Goal: Information Seeking & Learning: Learn about a topic

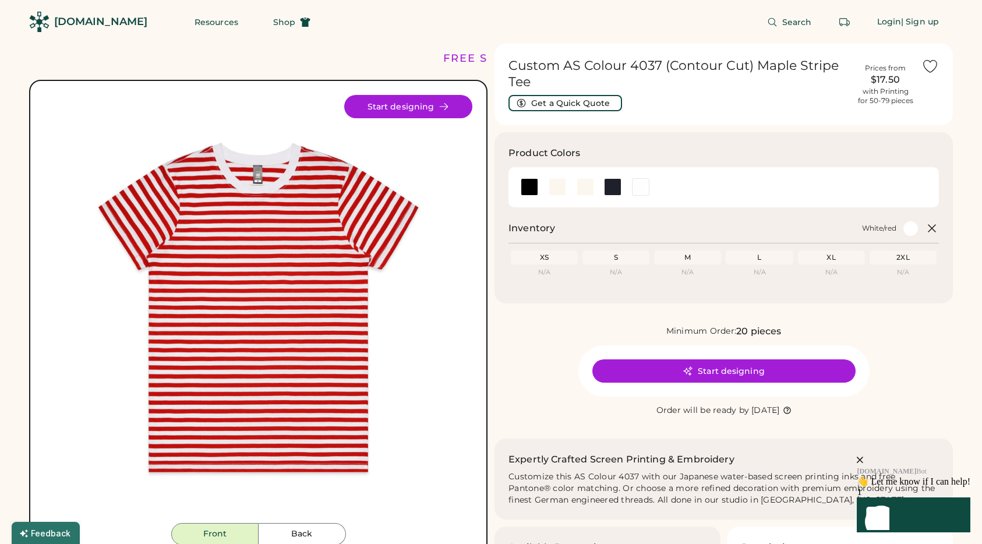
click at [54, 17] on div "[DOMAIN_NAME]" at bounding box center [100, 22] width 93 height 15
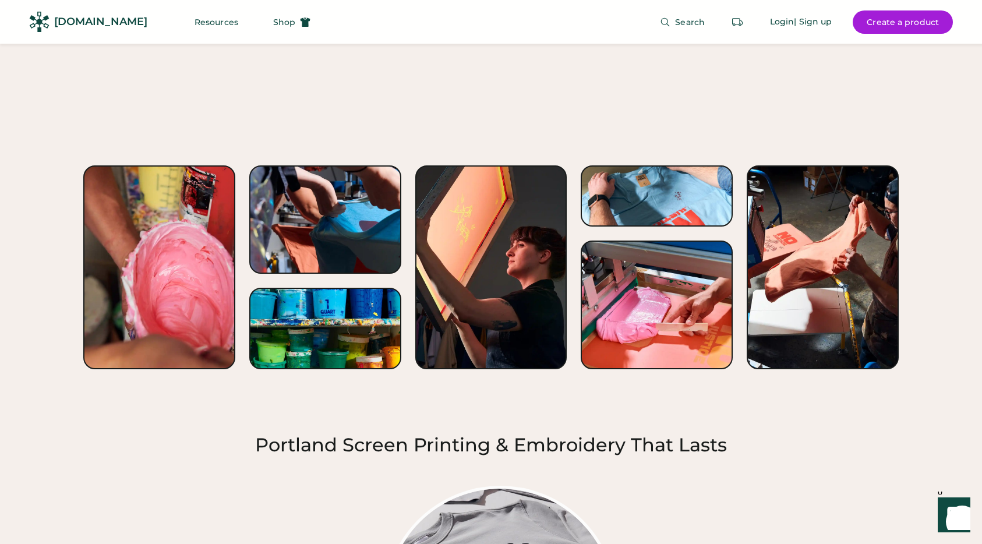
scroll to position [1578, 0]
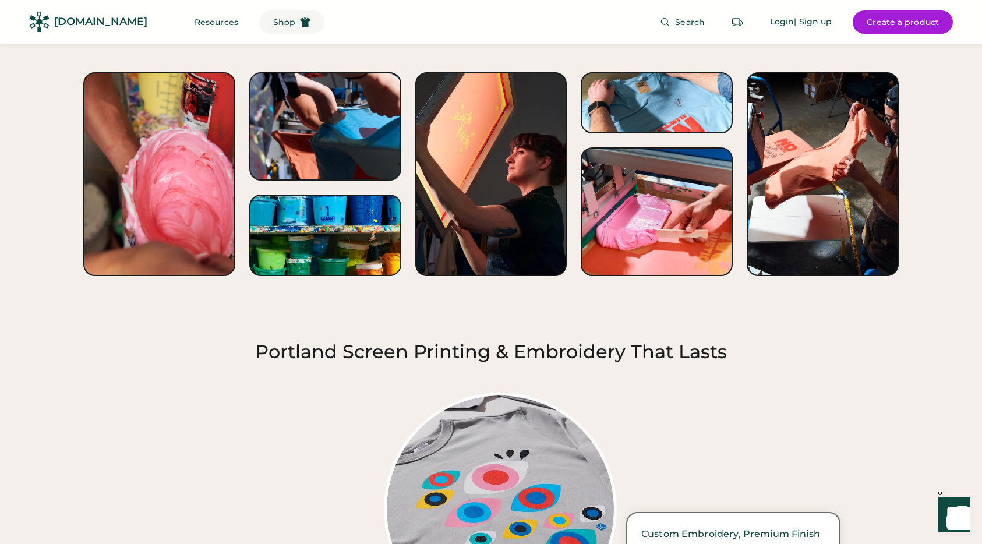
click at [273, 19] on span "Shop" at bounding box center [284, 22] width 22 height 8
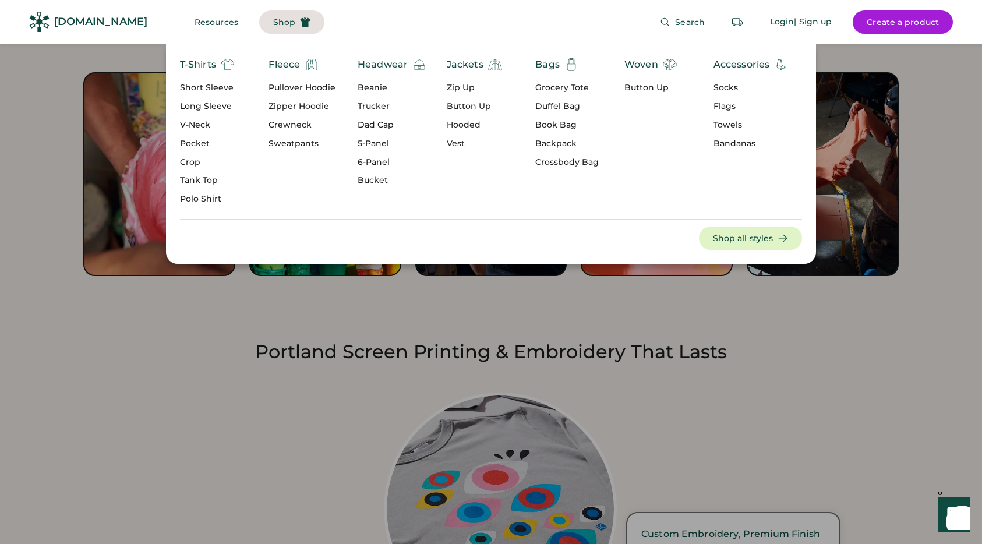
click at [547, 84] on div "Grocery Tote" at bounding box center [566, 88] width 63 height 12
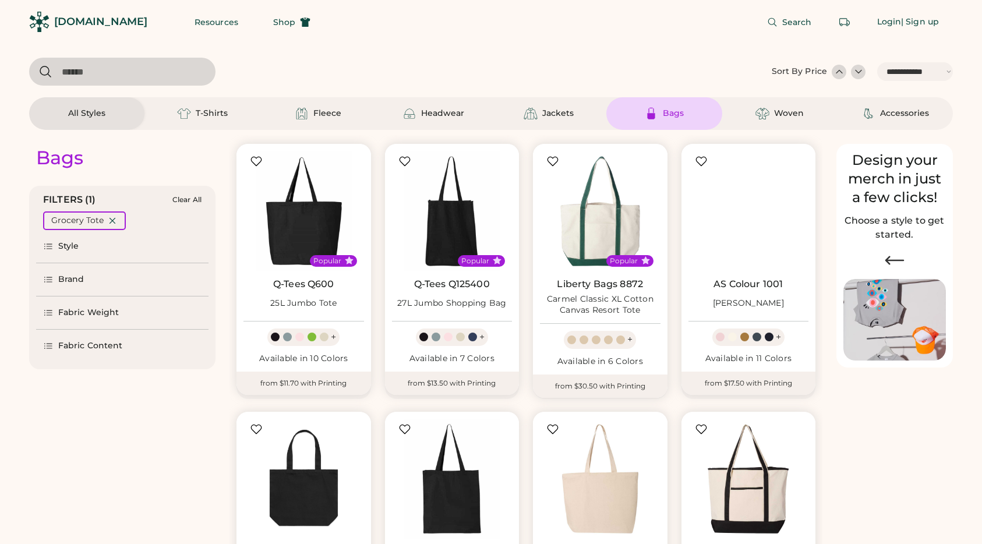
select select "*****"
select select "*"
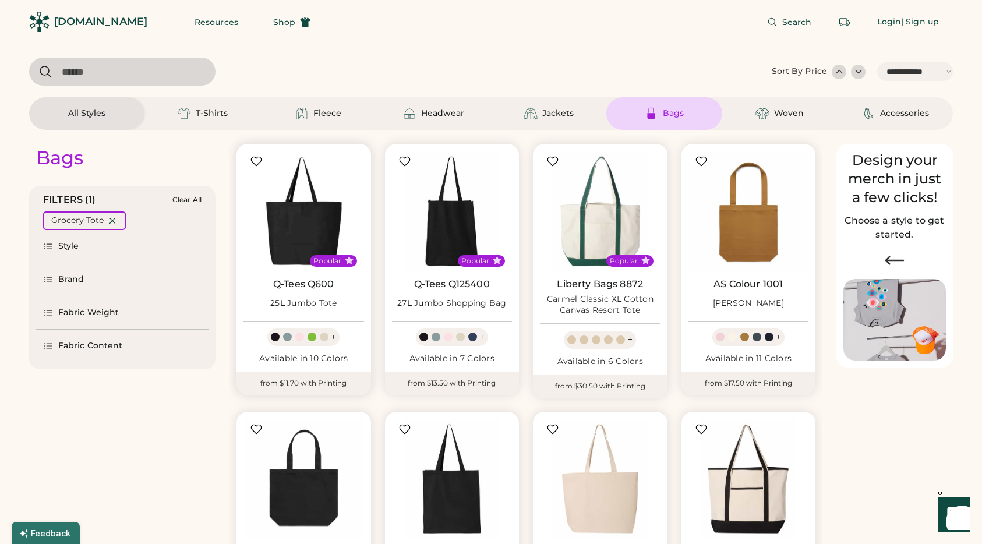
click at [313, 225] on img at bounding box center [303, 211] width 121 height 121
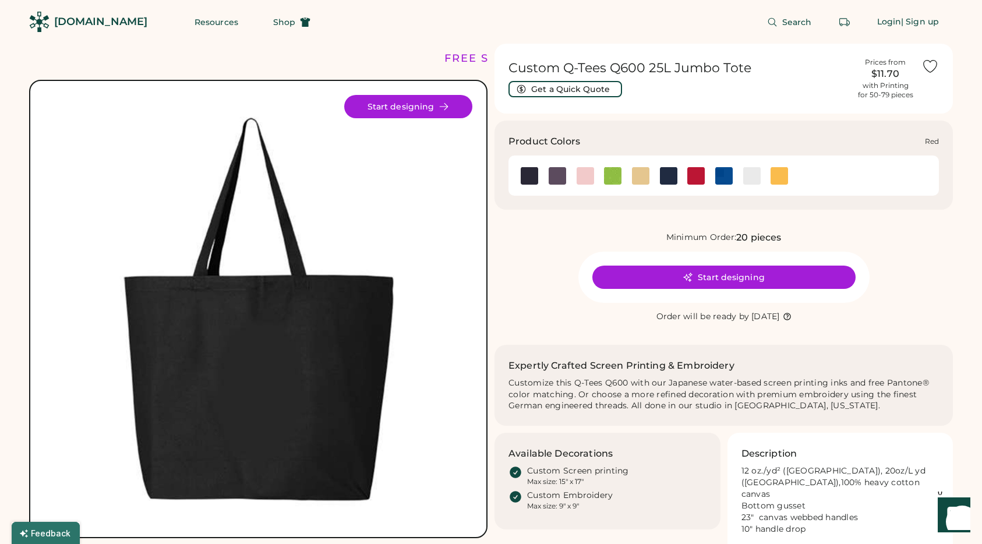
click at [691, 177] on img at bounding box center [695, 175] width 17 height 17
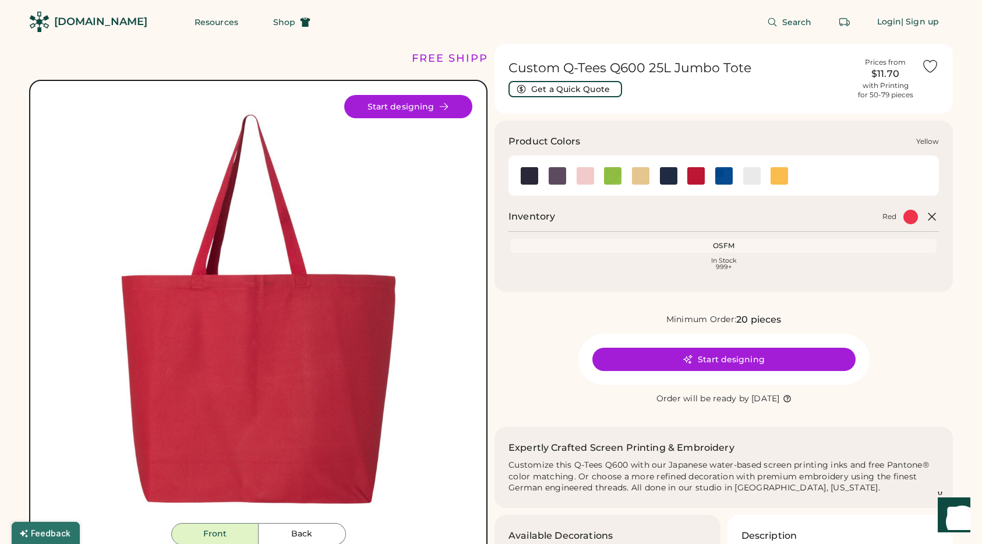
click at [785, 172] on img at bounding box center [779, 175] width 17 height 17
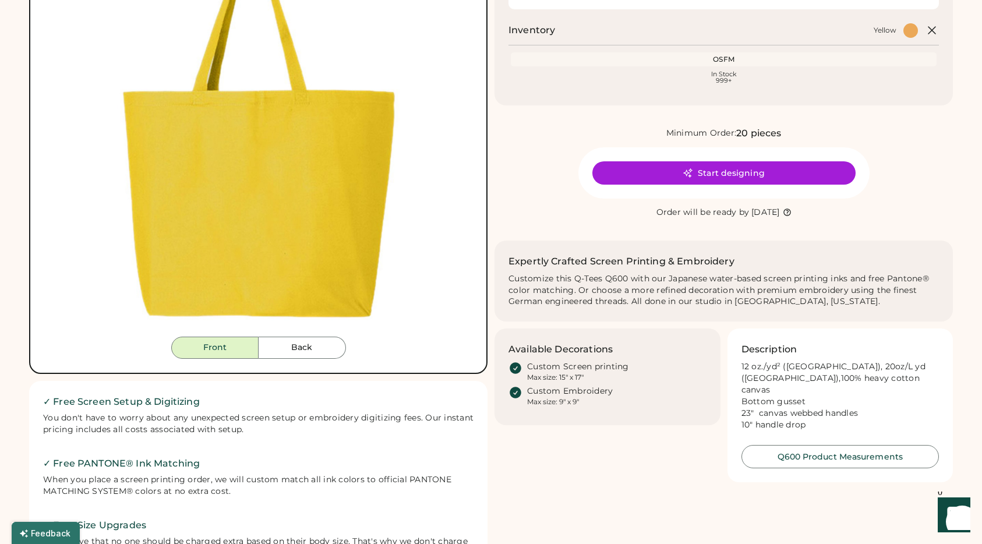
scroll to position [302, 0]
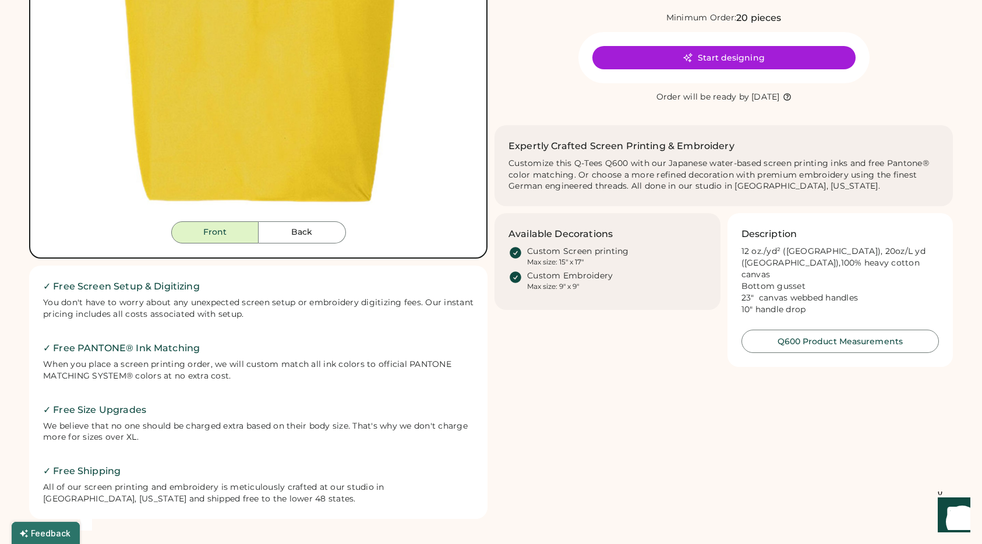
click at [289, 241] on button "Back" at bounding box center [302, 232] width 87 height 22
click at [239, 234] on button "Front" at bounding box center [214, 232] width 87 height 22
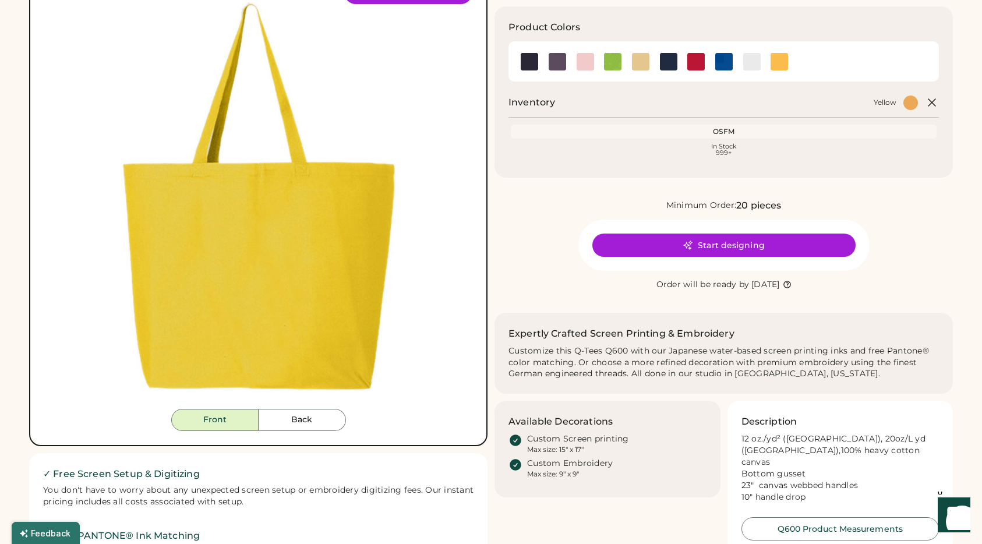
scroll to position [116, 0]
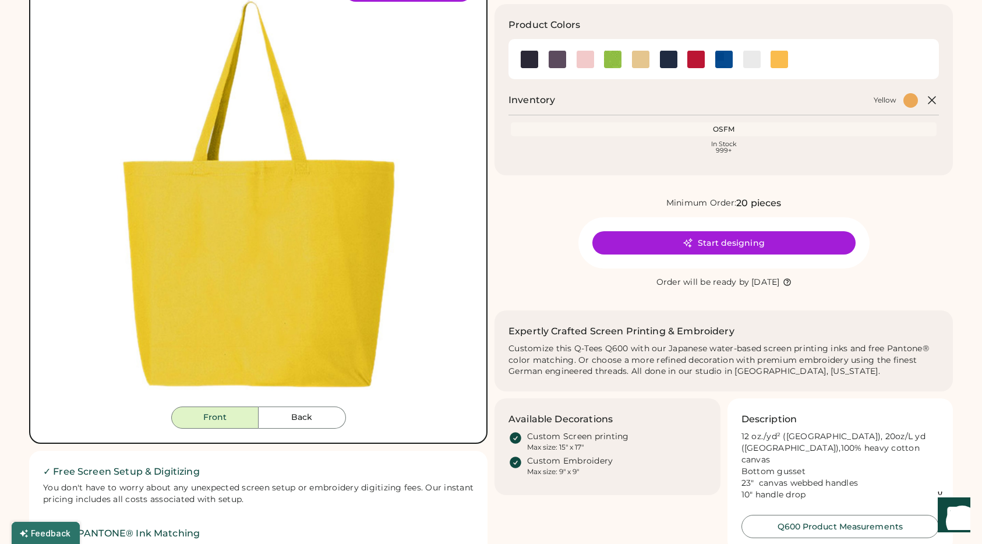
click at [833, 515] on button "Q600 Product Measurements" at bounding box center [840, 526] width 198 height 23
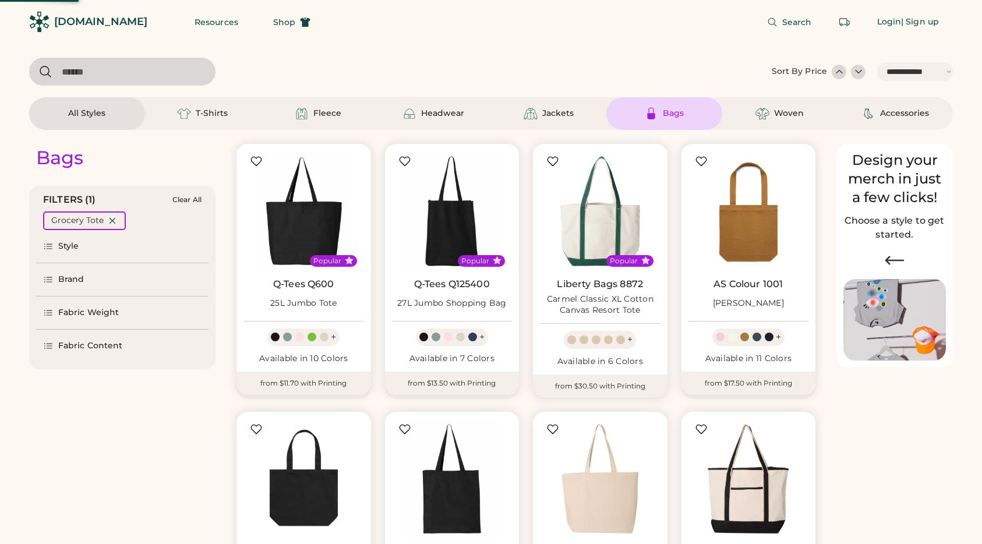
select select "*****"
select select "*"
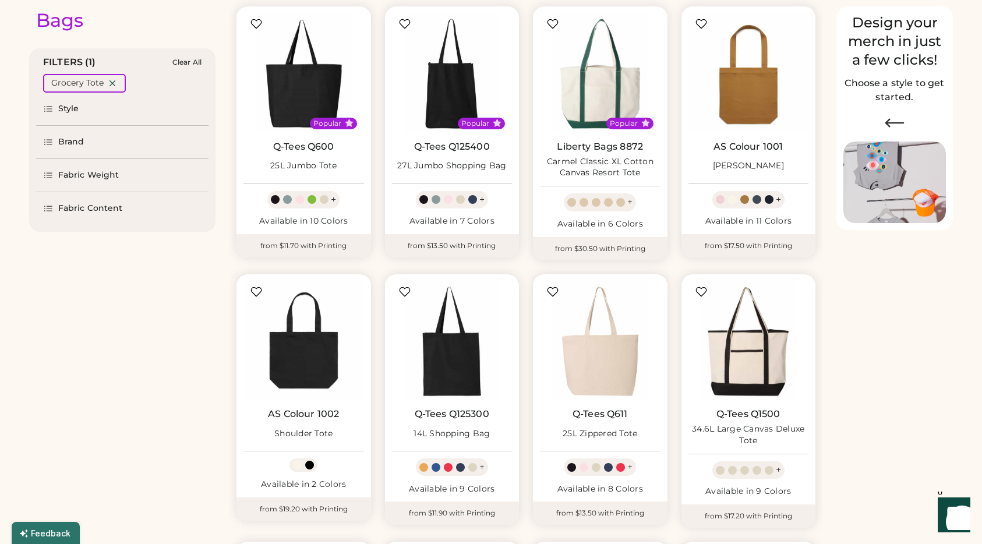
select select "*****"
select select "*"
click at [460, 77] on img at bounding box center [452, 73] width 121 height 121
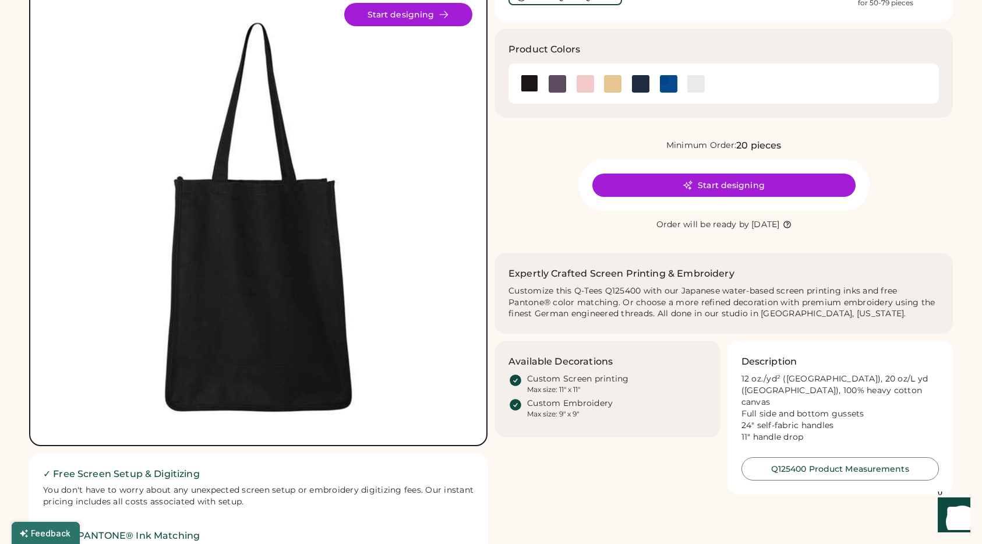
scroll to position [87, 0]
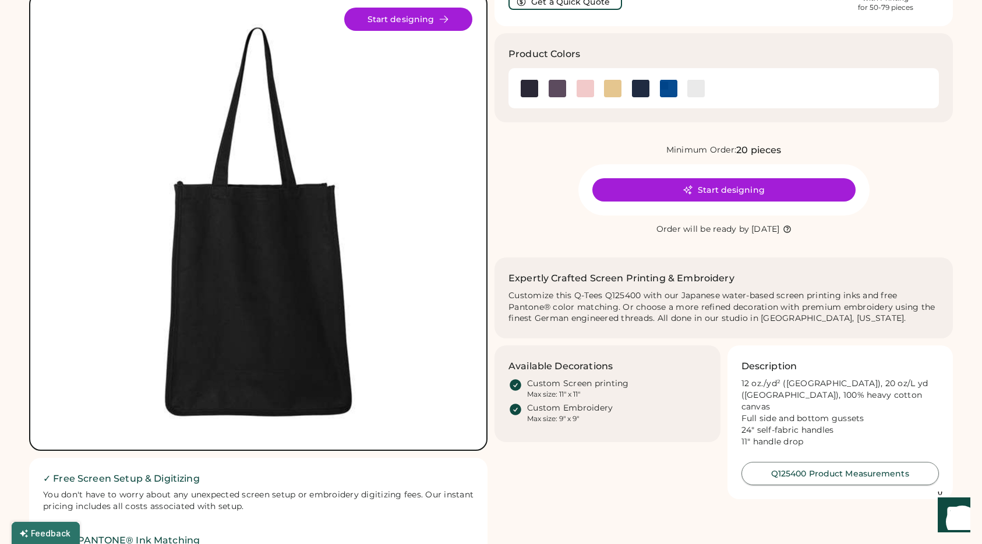
click at [835, 468] on button "Q125400 Product Measurements" at bounding box center [840, 473] width 198 height 23
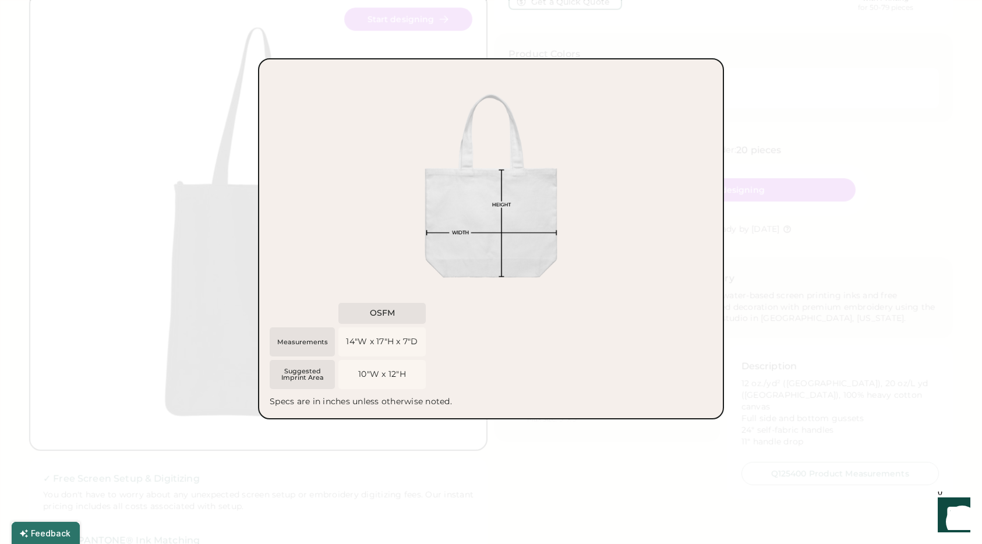
click at [791, 416] on div at bounding box center [491, 272] width 982 height 544
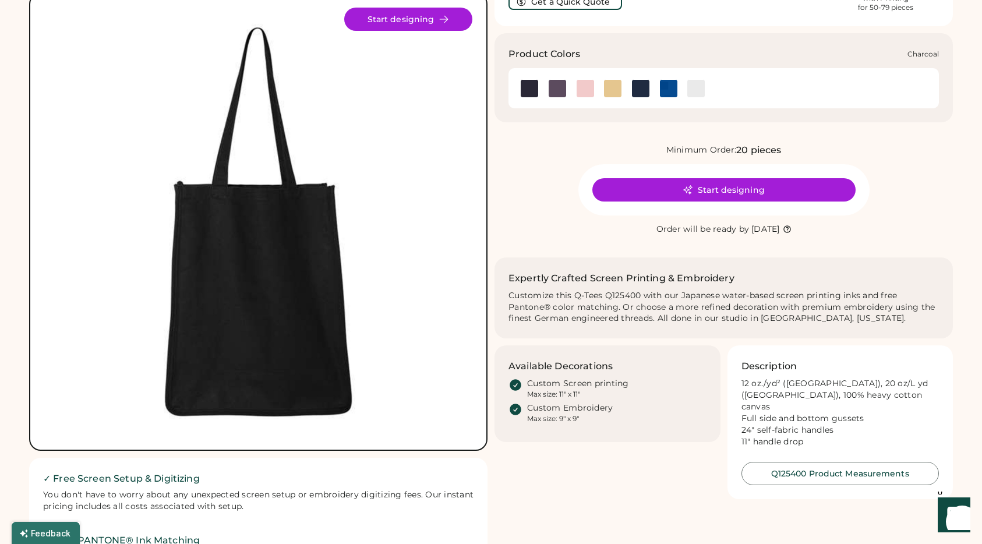
click at [553, 89] on img at bounding box center [557, 88] width 17 height 17
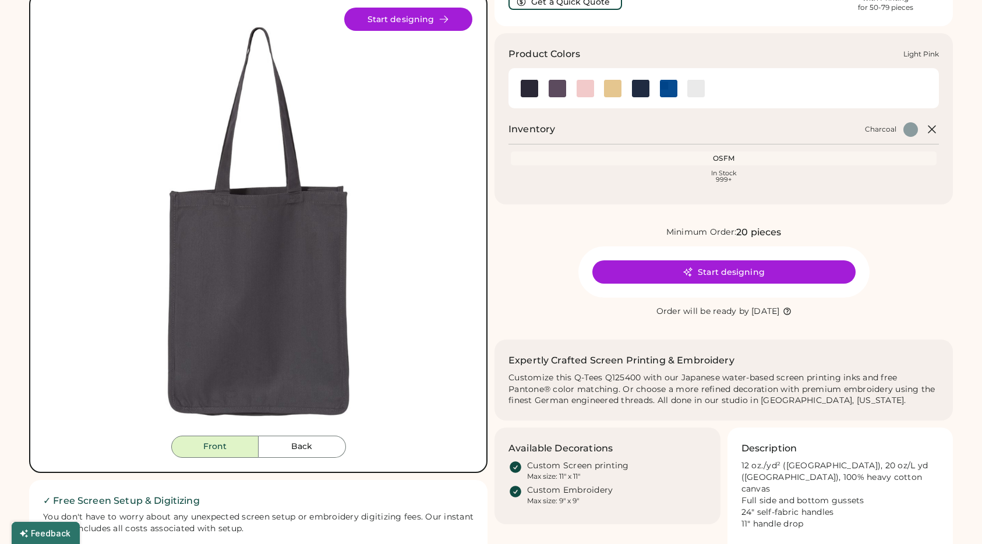
click at [584, 89] on img at bounding box center [585, 88] width 17 height 17
click at [617, 90] on img at bounding box center [612, 88] width 17 height 17
click at [641, 90] on img at bounding box center [640, 88] width 17 height 17
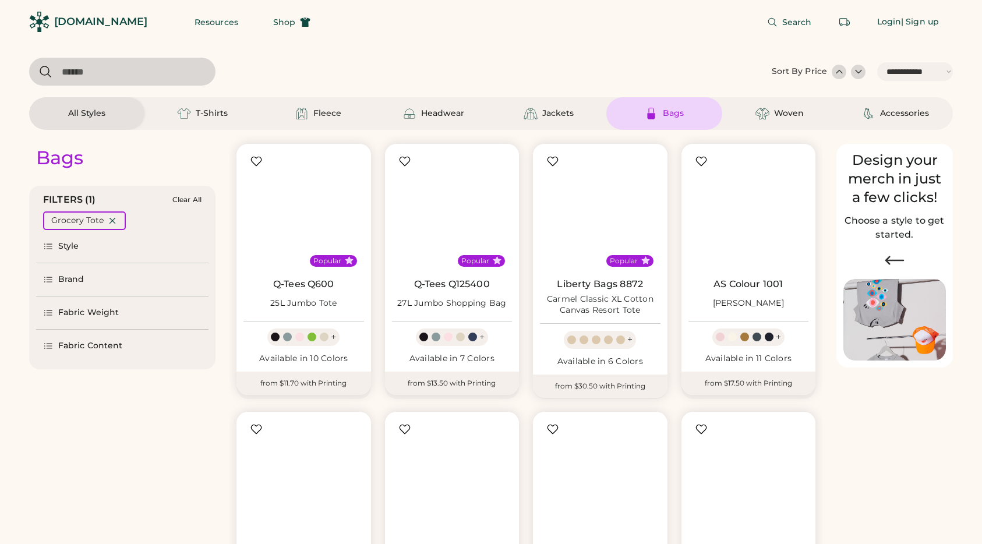
select select "*****"
select select "*"
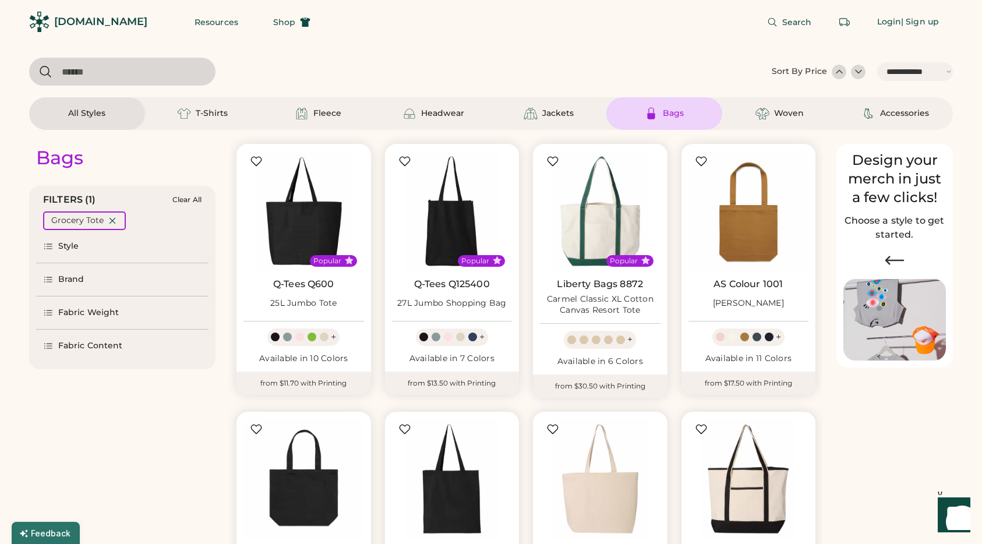
click at [394, 2] on div "Search Login | Sign up" at bounding box center [638, 22] width 628 height 44
click at [424, 3] on div "Search Login | Sign up" at bounding box center [638, 22] width 628 height 44
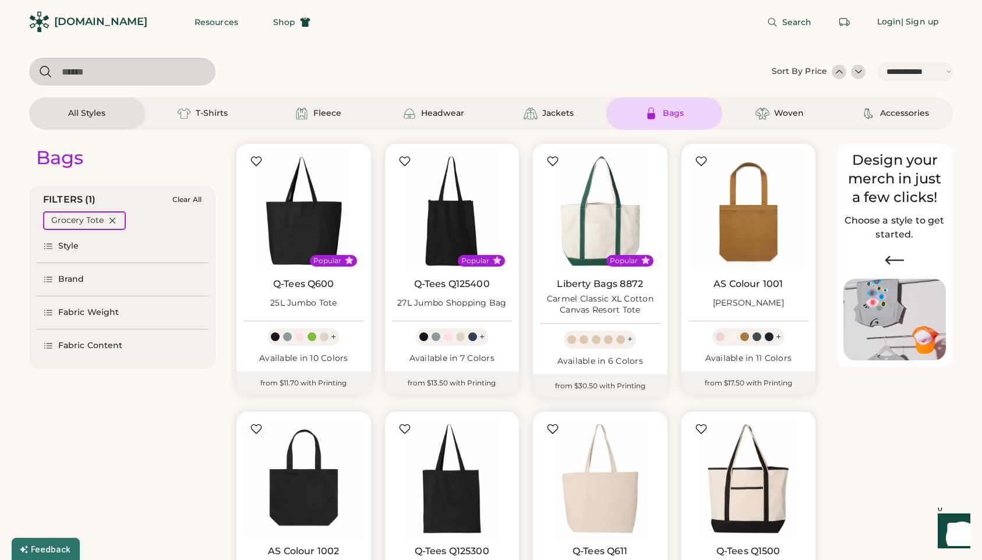
click at [70, 16] on div "[DOMAIN_NAME]" at bounding box center [100, 22] width 93 height 15
click at [74, 22] on div "[DOMAIN_NAME]" at bounding box center [100, 22] width 93 height 15
